Goal: Task Accomplishment & Management: Manage account settings

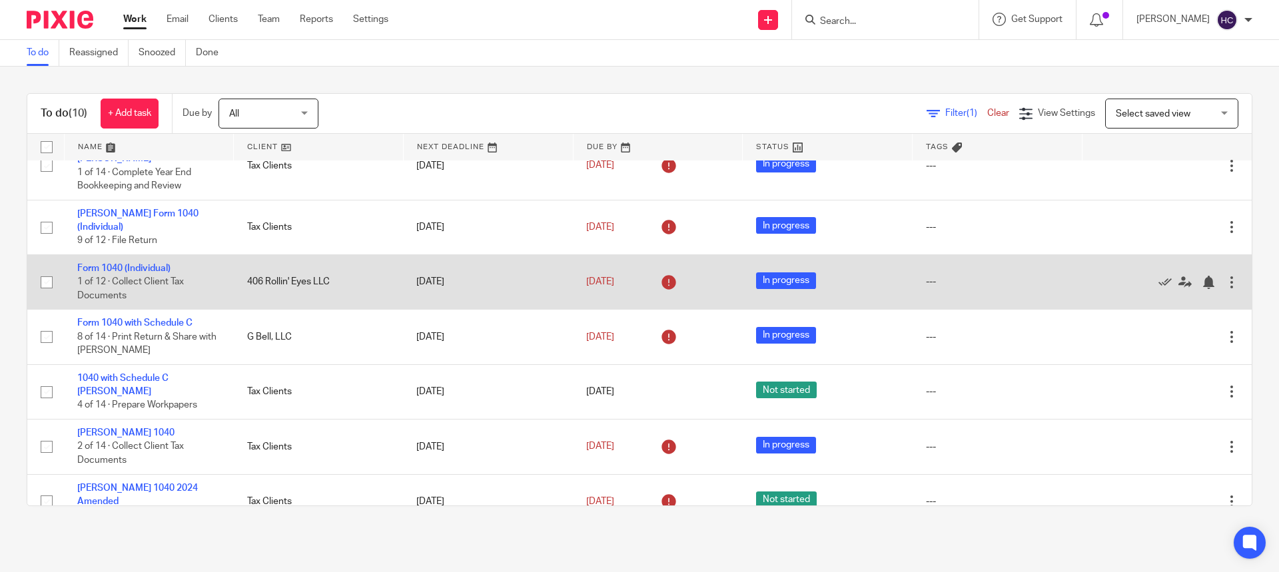
scroll to position [230, 0]
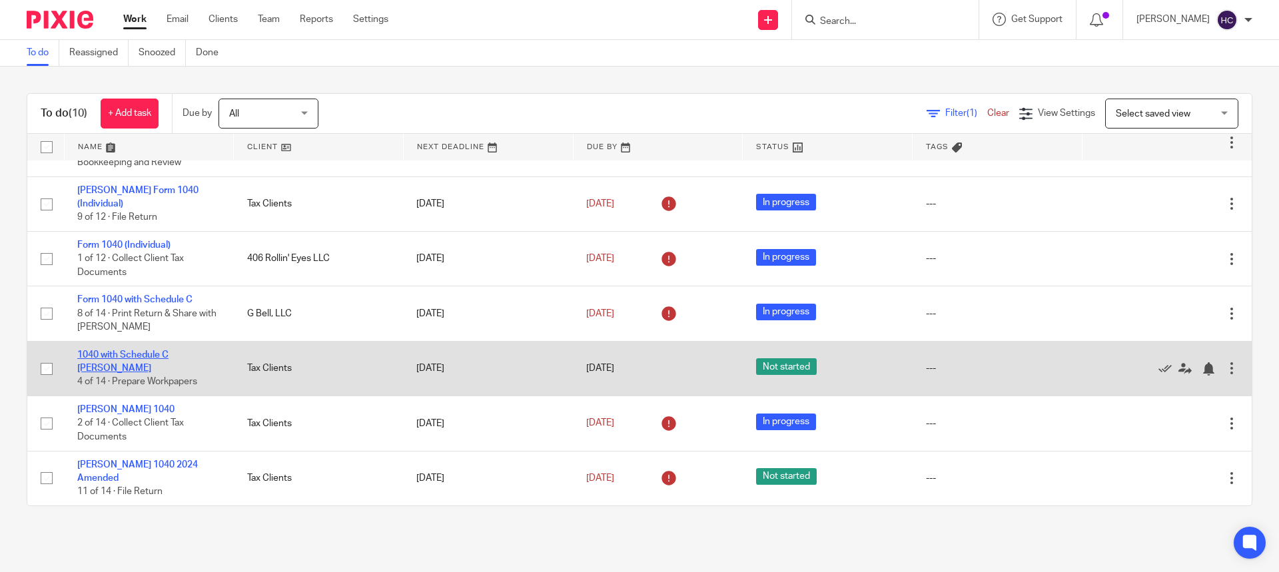
click at [146, 351] on link "1040 with Schedule C [PERSON_NAME]" at bounding box center [122, 361] width 91 height 23
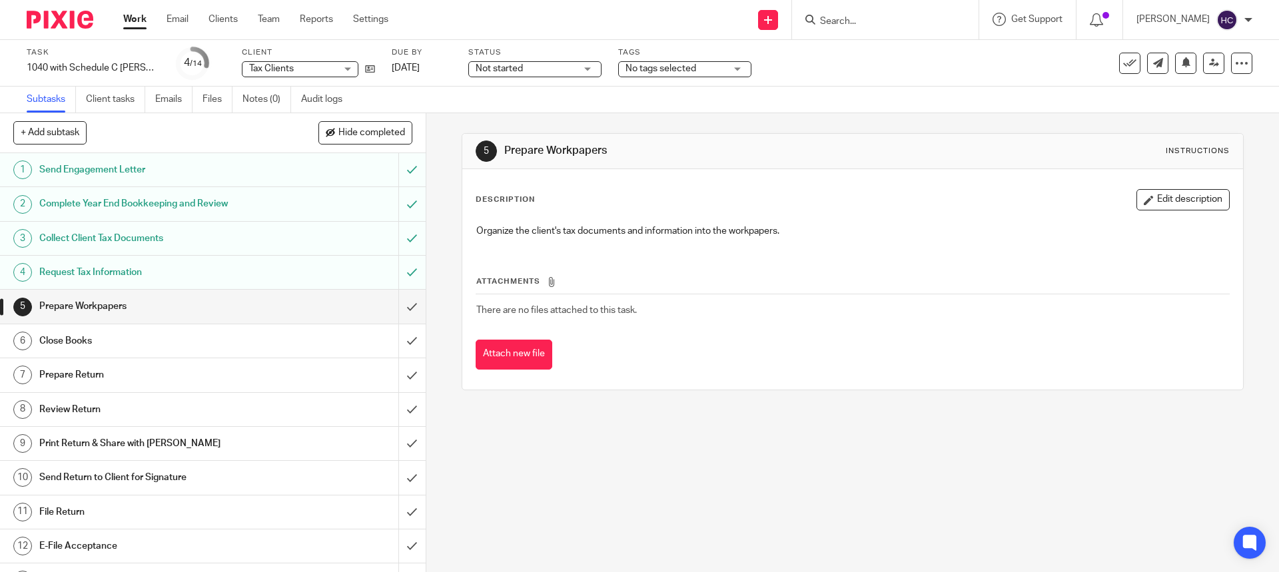
click at [862, 541] on div "5 Prepare Workpapers Instructions Description Edit description Organize the cli…" at bounding box center [852, 342] width 852 height 459
click at [217, 98] on link "Files" at bounding box center [217, 100] width 30 height 26
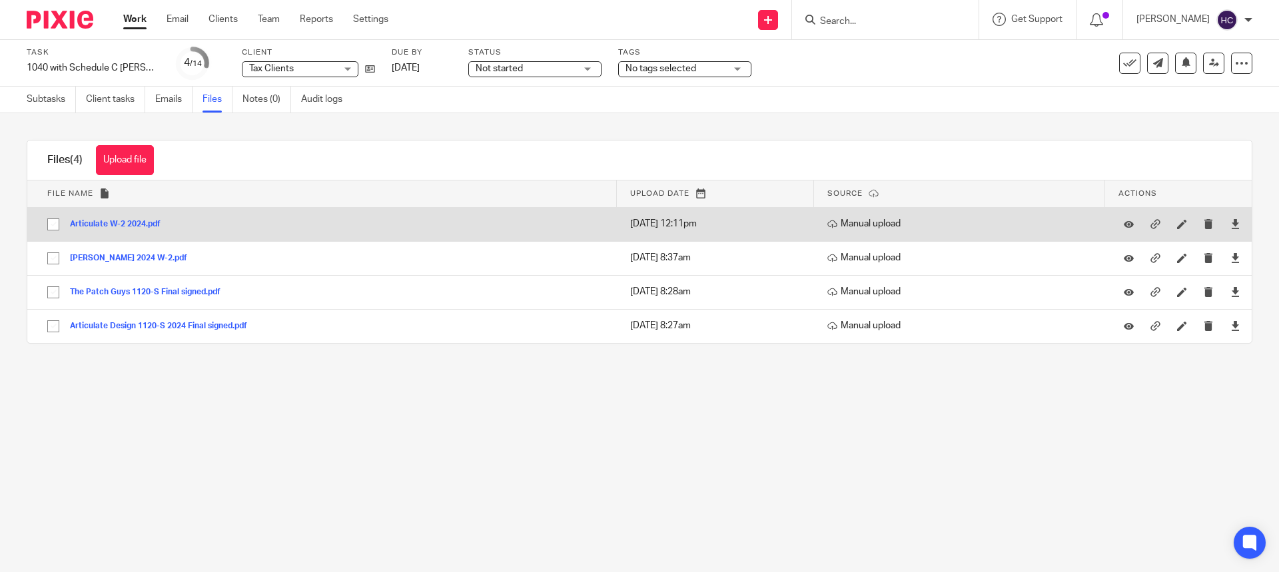
click at [123, 222] on button "Articulate W-2 2024.pdf" at bounding box center [120, 224] width 101 height 9
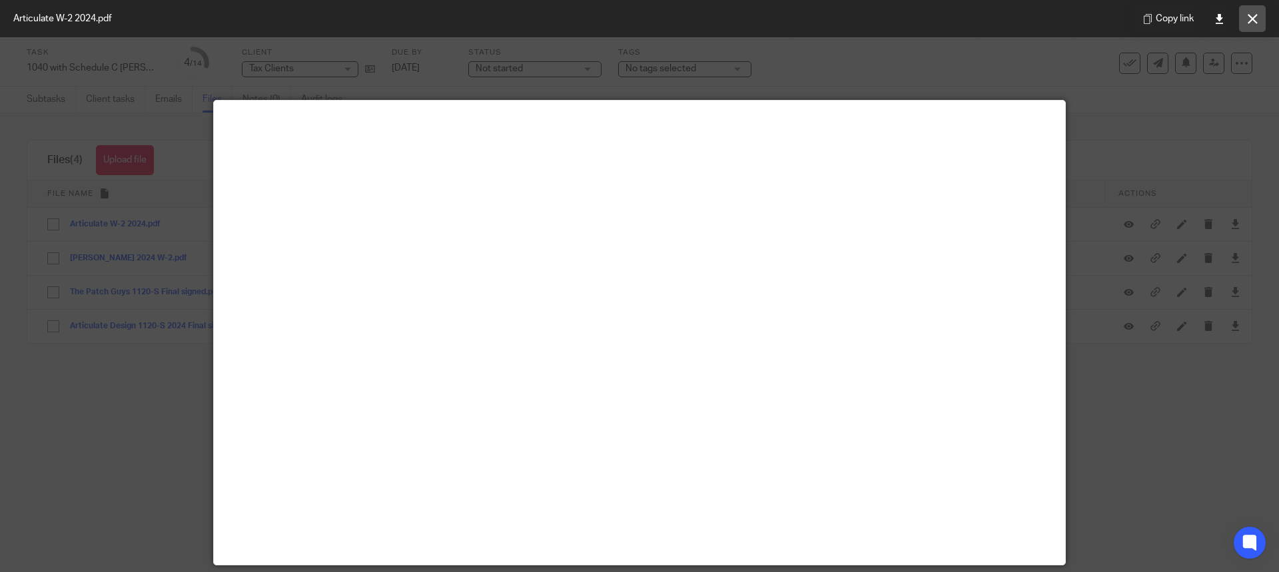
click at [1255, 21] on icon at bounding box center [1252, 19] width 10 height 10
click at [1255, 21] on div "Heather Crowley My profile Email integration Logout" at bounding box center [1194, 19] width 143 height 39
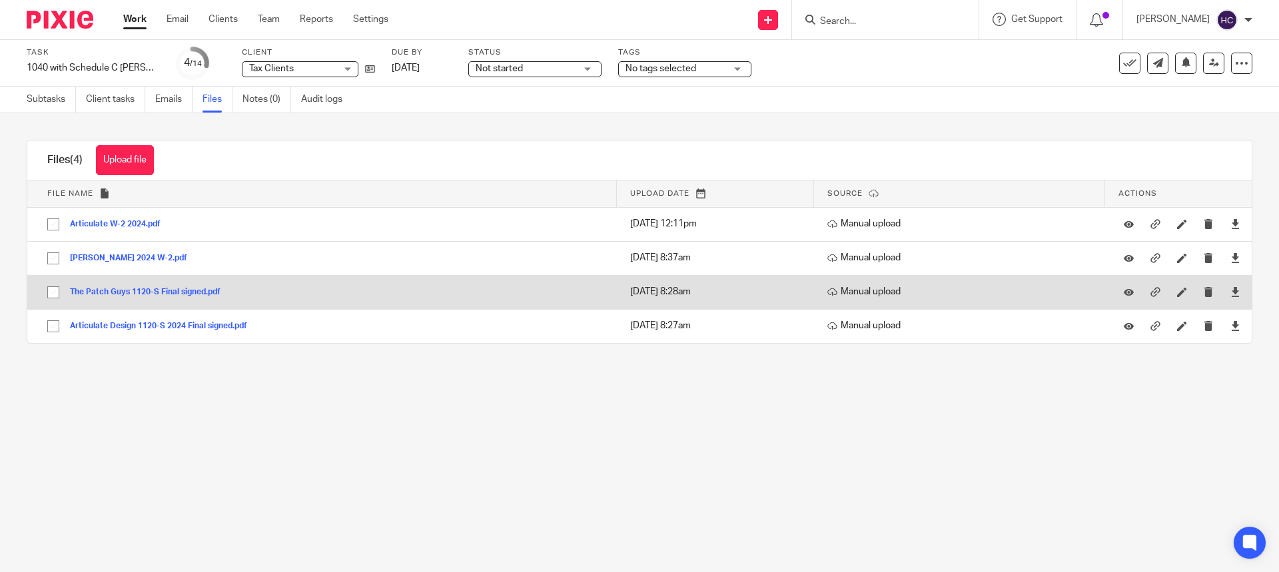
click at [149, 290] on button "The Patch Guys 1120-S Final signed.pdf" at bounding box center [150, 292] width 160 height 9
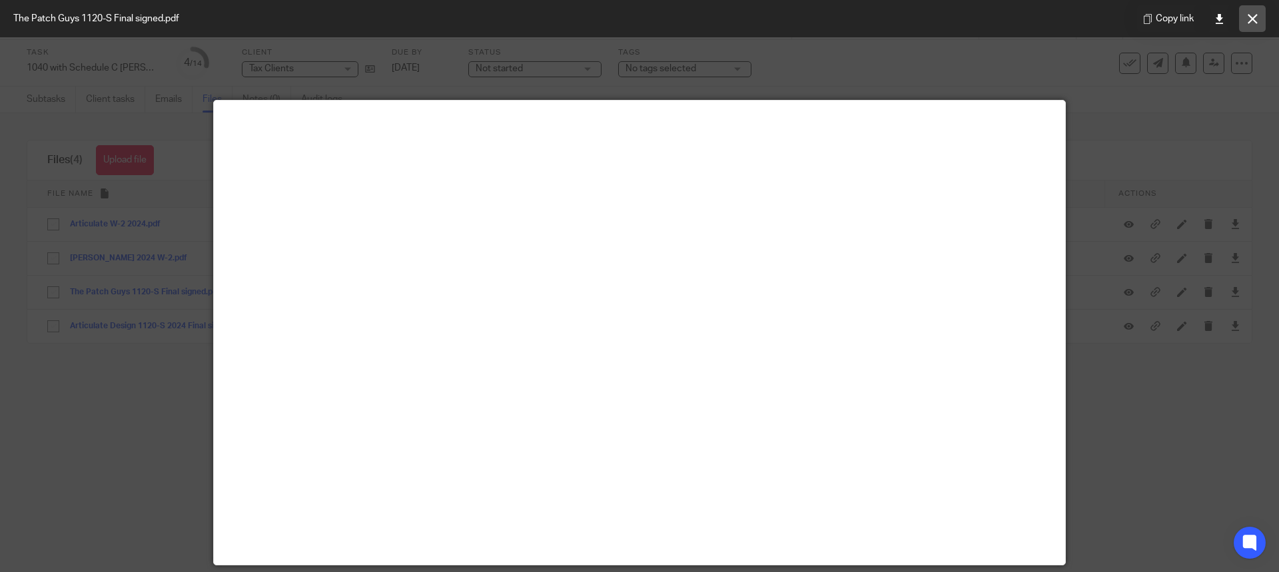
click at [1252, 15] on icon at bounding box center [1252, 19] width 10 height 10
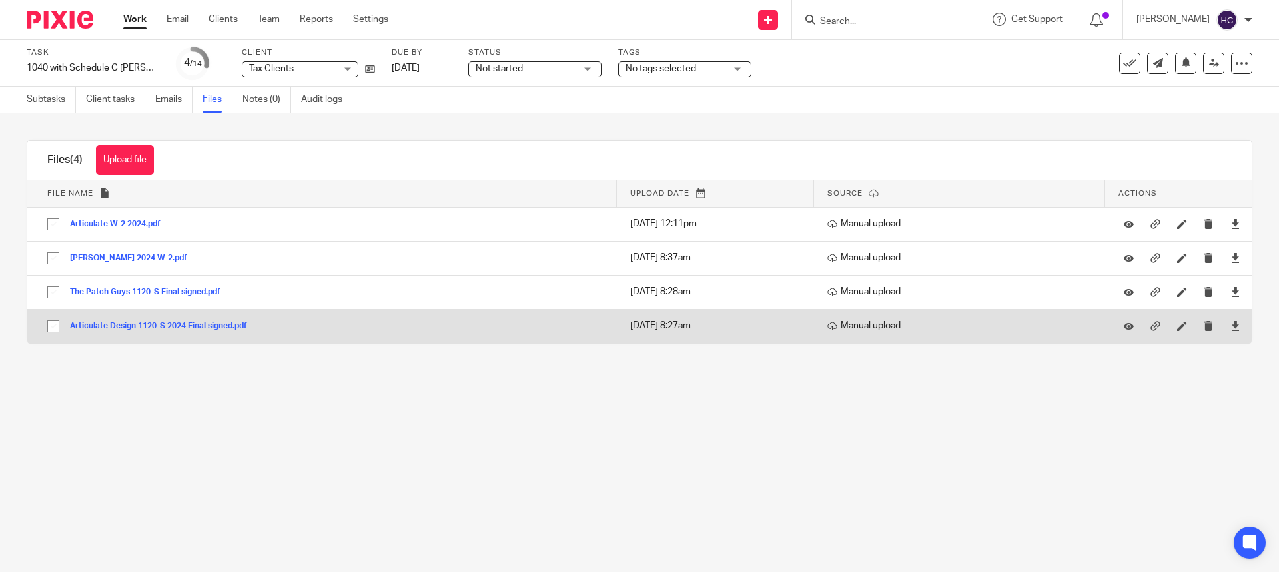
click at [180, 322] on button "Articulate Design 1120-S 2024 Final signed.pdf" at bounding box center [163, 326] width 187 height 9
